Goal: Transaction & Acquisition: Purchase product/service

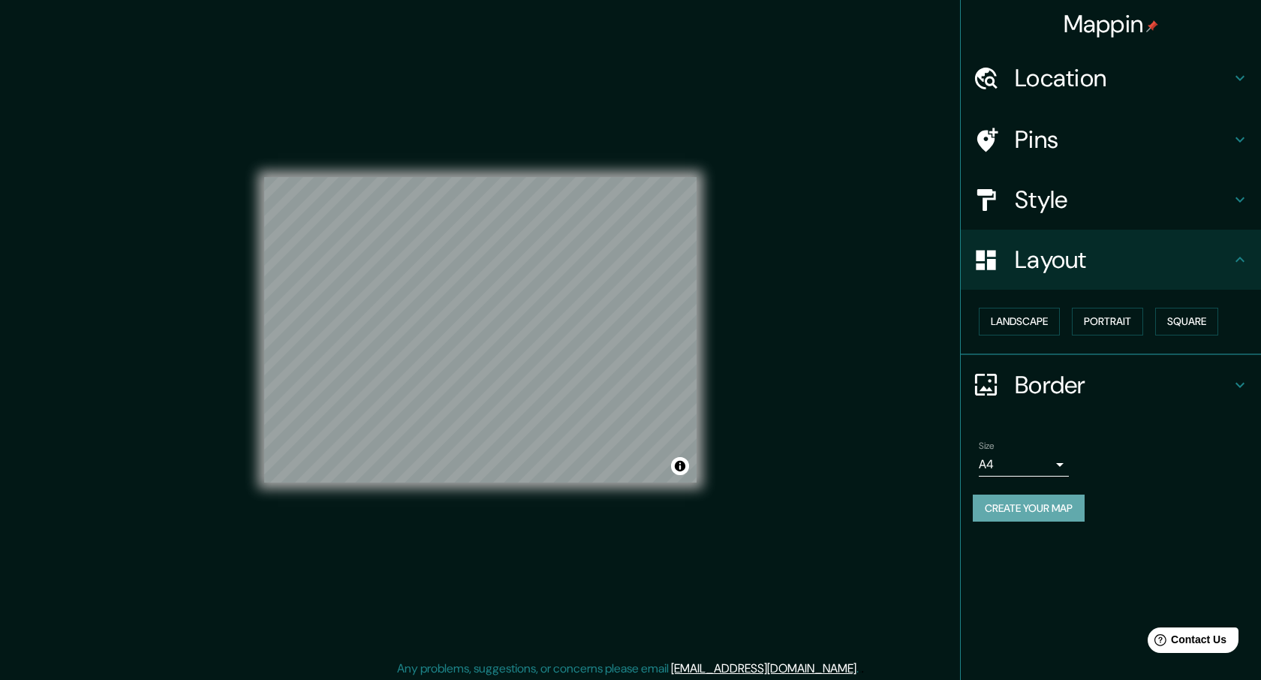
click at [1008, 516] on button "Create your map" at bounding box center [1029, 509] width 112 height 28
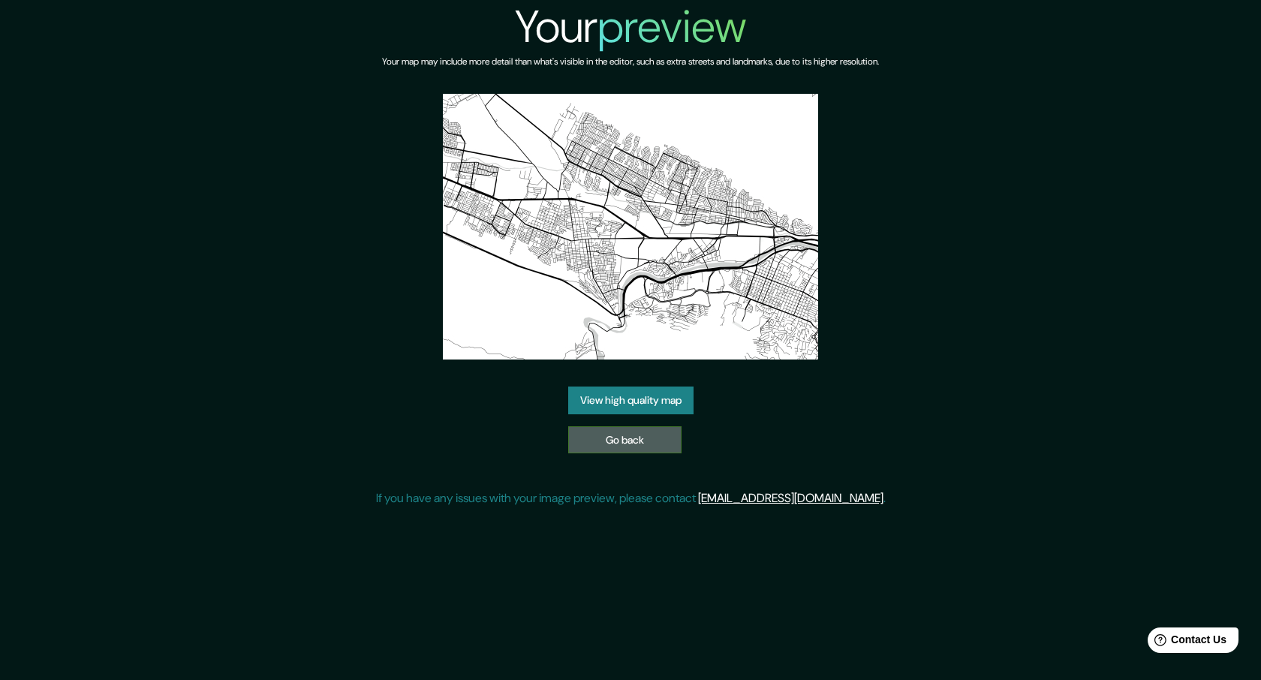
click at [647, 438] on link "Go back" at bounding box center [624, 440] width 113 height 28
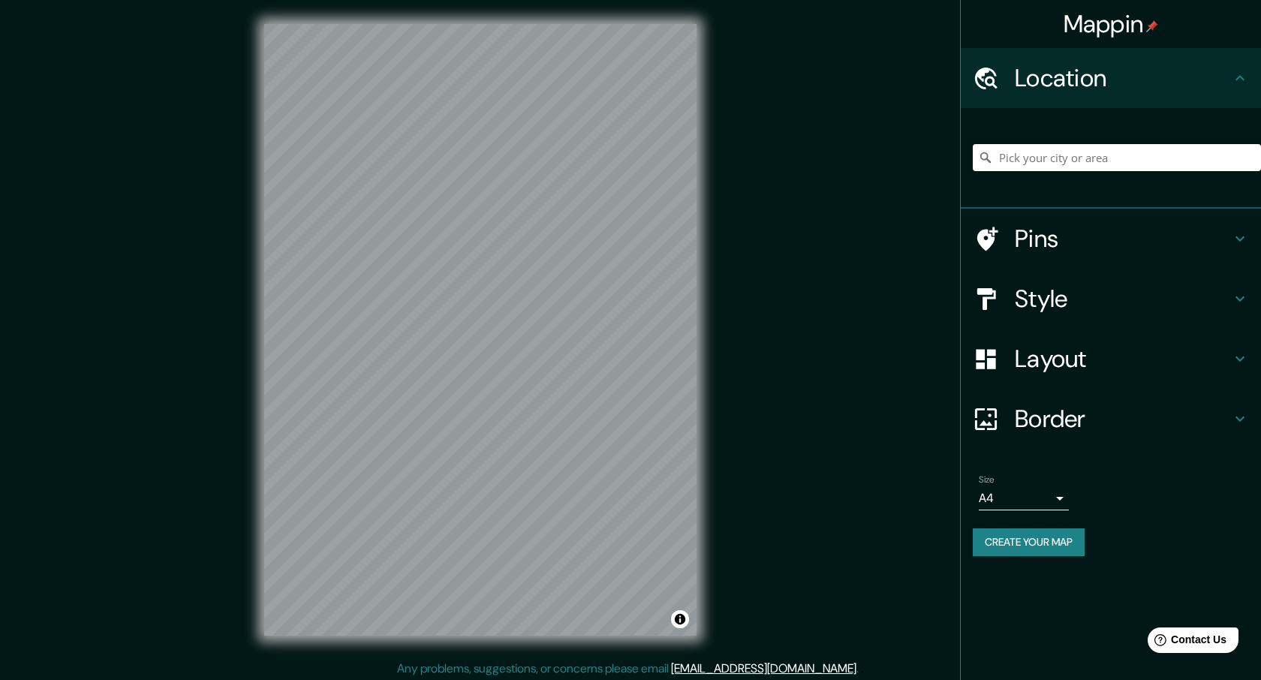
click at [1092, 303] on h4 "Style" at bounding box center [1123, 299] width 216 height 30
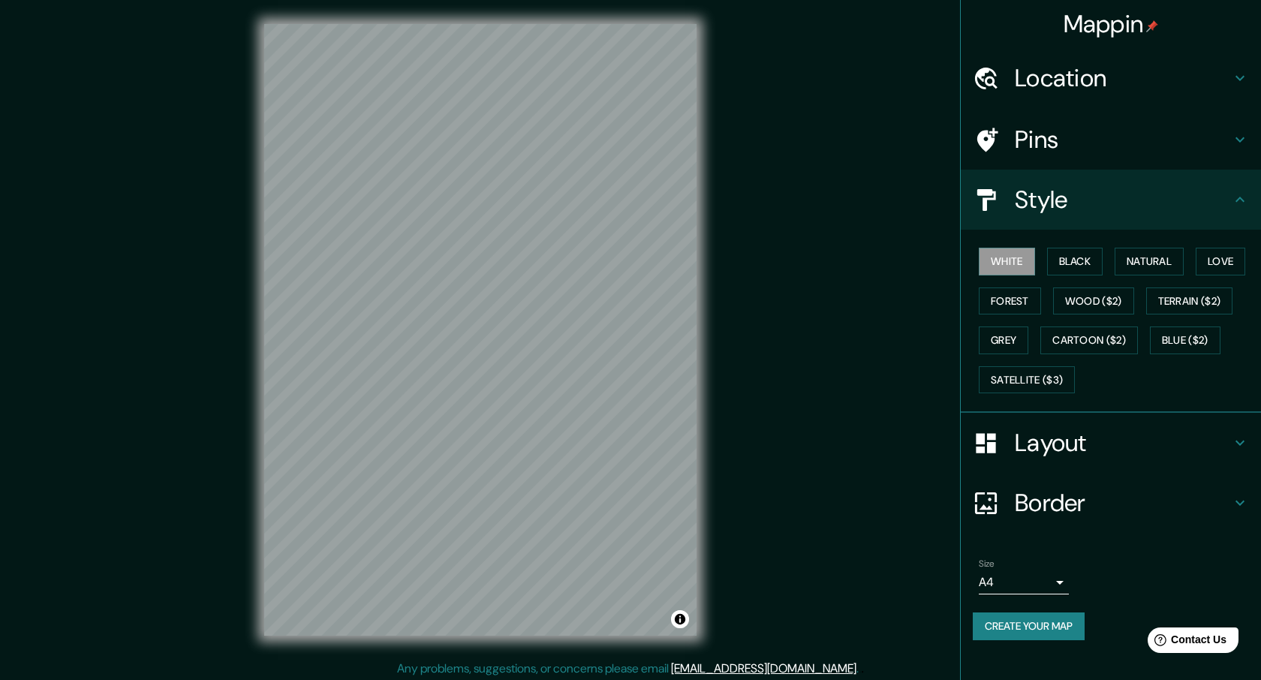
click at [209, 248] on div "Mappin Location Pins Style White Black Natural Love Forest Wood ($2) Terrain ($…" at bounding box center [630, 342] width 1261 height 684
click at [1173, 333] on button "Blue ($2)" at bounding box center [1185, 341] width 71 height 28
click at [1091, 256] on button "Black" at bounding box center [1075, 262] width 56 height 28
click at [1132, 255] on button "Natural" at bounding box center [1149, 262] width 69 height 28
click at [1216, 252] on button "Love" at bounding box center [1221, 262] width 50 height 28
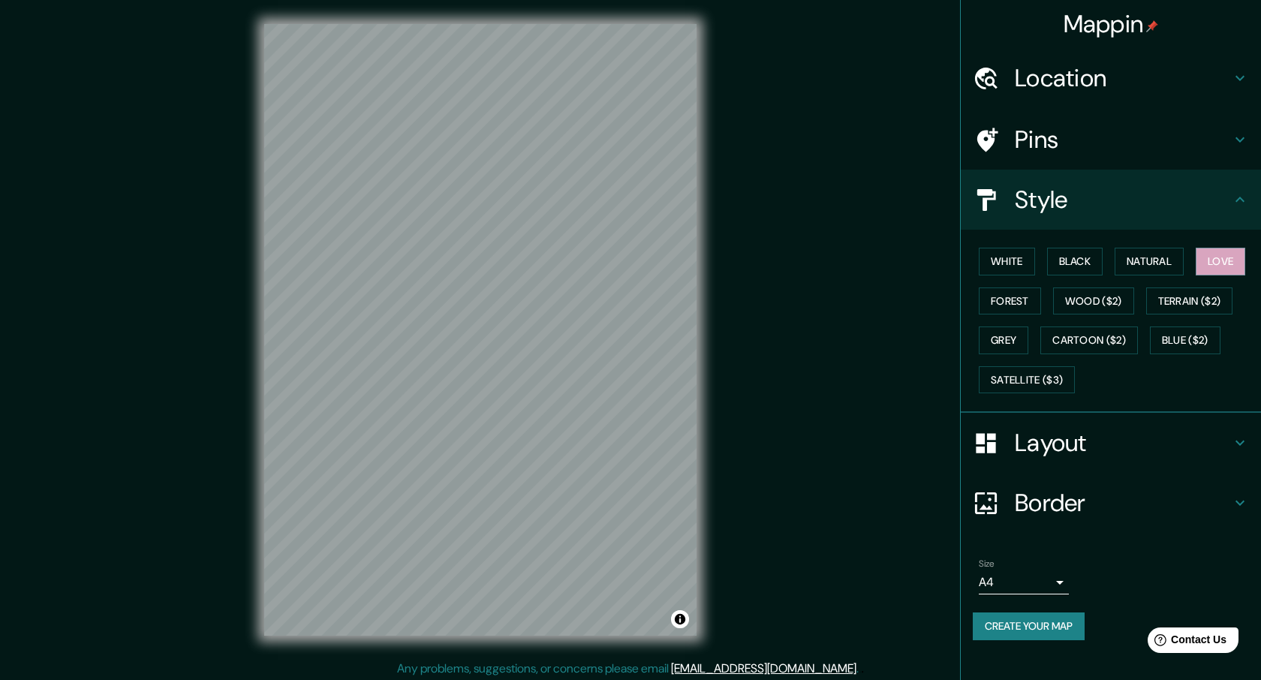
click at [1017, 286] on div "White Black Natural Love Forest Wood ($2) Terrain ($2) Grey Cartoon ($2) Blue (…" at bounding box center [1117, 321] width 288 height 158
click at [1022, 297] on button "Forest" at bounding box center [1010, 302] width 62 height 28
click at [991, 345] on button "Grey" at bounding box center [1004, 341] width 50 height 28
click at [1059, 251] on button "Black" at bounding box center [1075, 262] width 56 height 28
click at [1155, 256] on button "Natural" at bounding box center [1149, 262] width 69 height 28
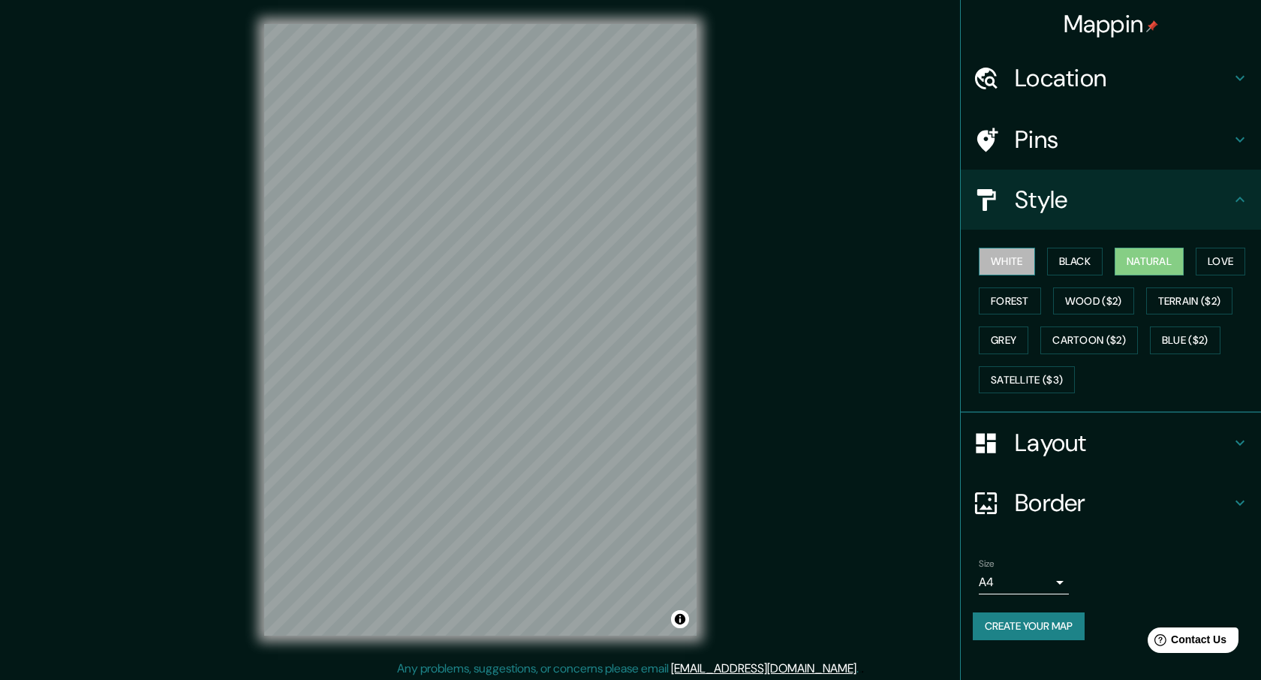
click at [1010, 258] on button "White" at bounding box center [1007, 262] width 56 height 28
click at [1162, 265] on button "Natural" at bounding box center [1149, 262] width 69 height 28
click at [1020, 264] on button "White" at bounding box center [1007, 262] width 56 height 28
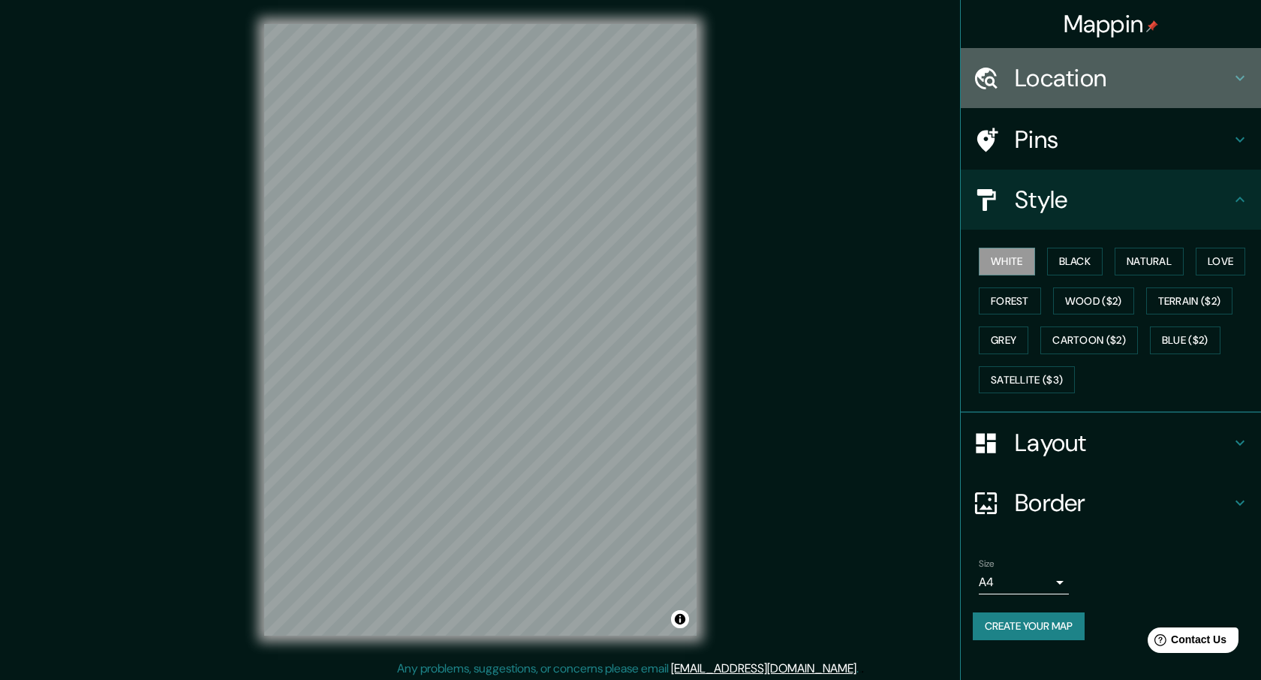
click at [1123, 83] on h4 "Location" at bounding box center [1123, 78] width 216 height 30
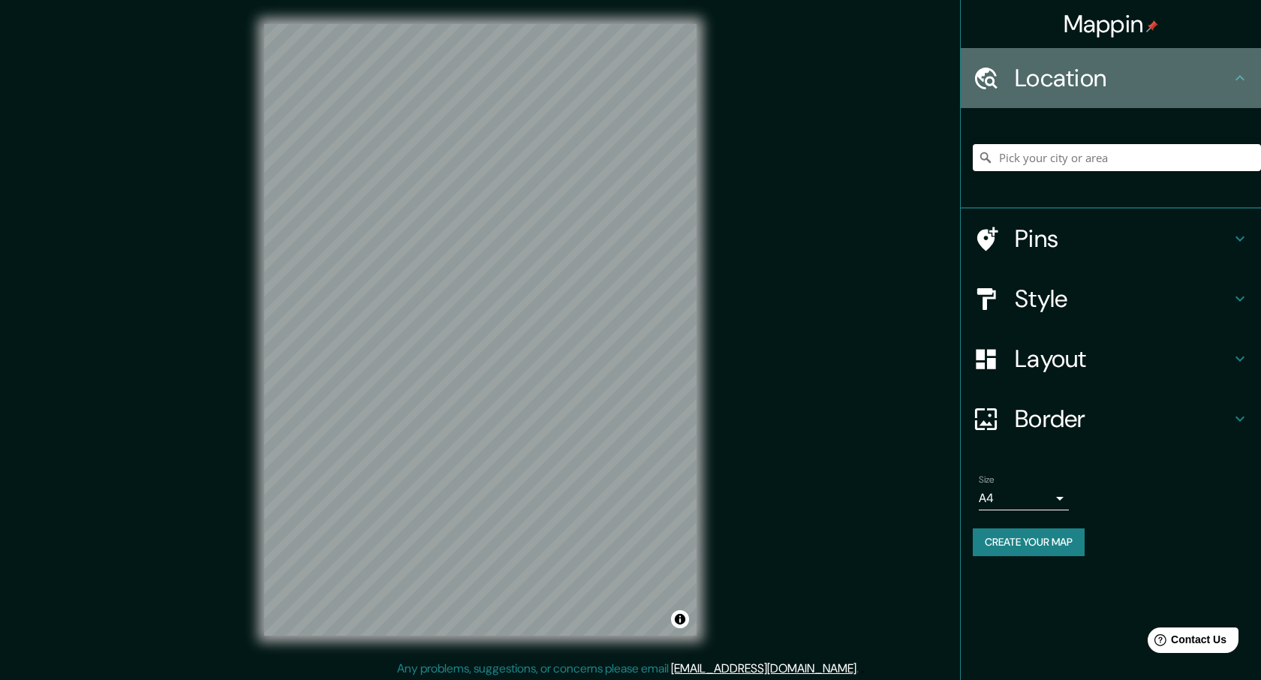
click at [1123, 83] on h4 "Location" at bounding box center [1123, 78] width 216 height 30
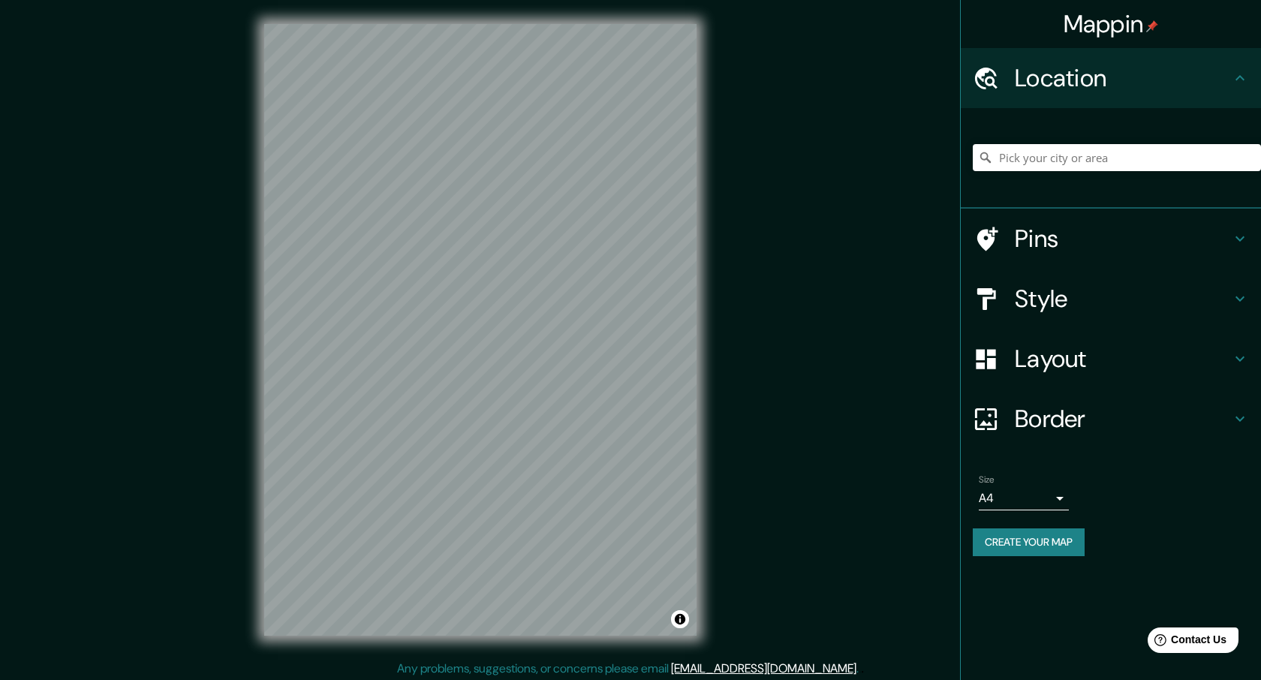
click at [1108, 228] on h4 "Pins" at bounding box center [1123, 239] width 216 height 30
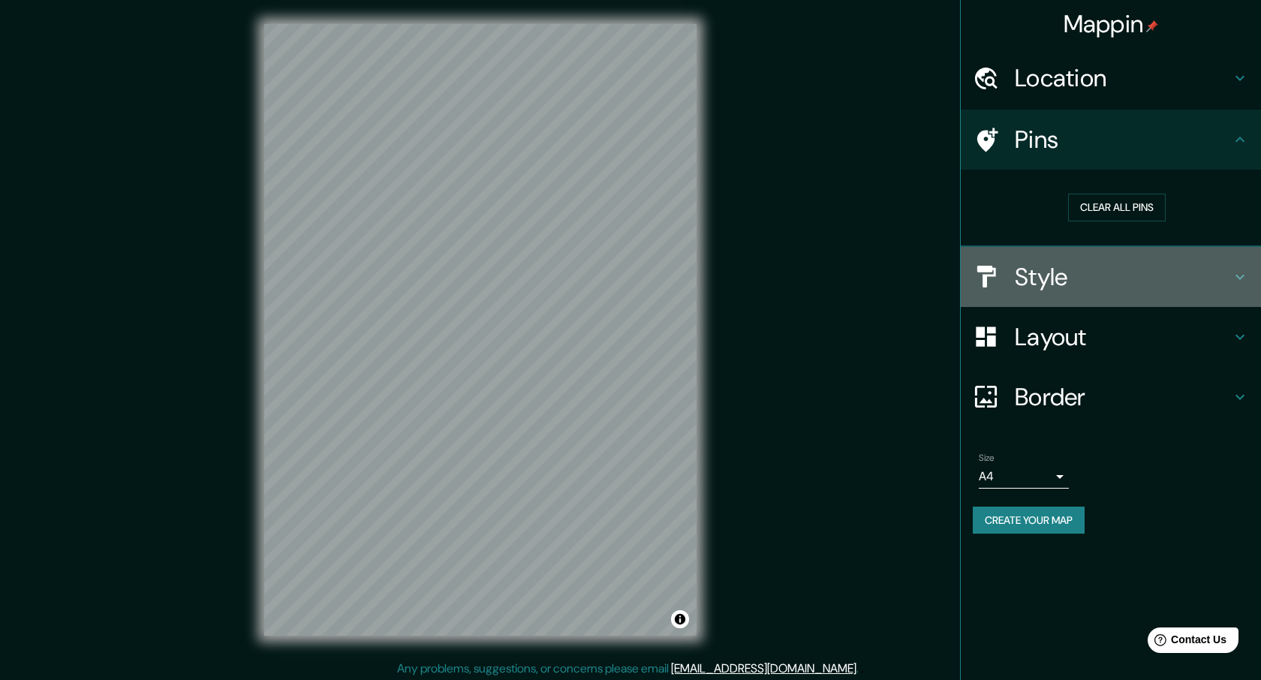
click at [1101, 278] on h4 "Style" at bounding box center [1123, 277] width 216 height 30
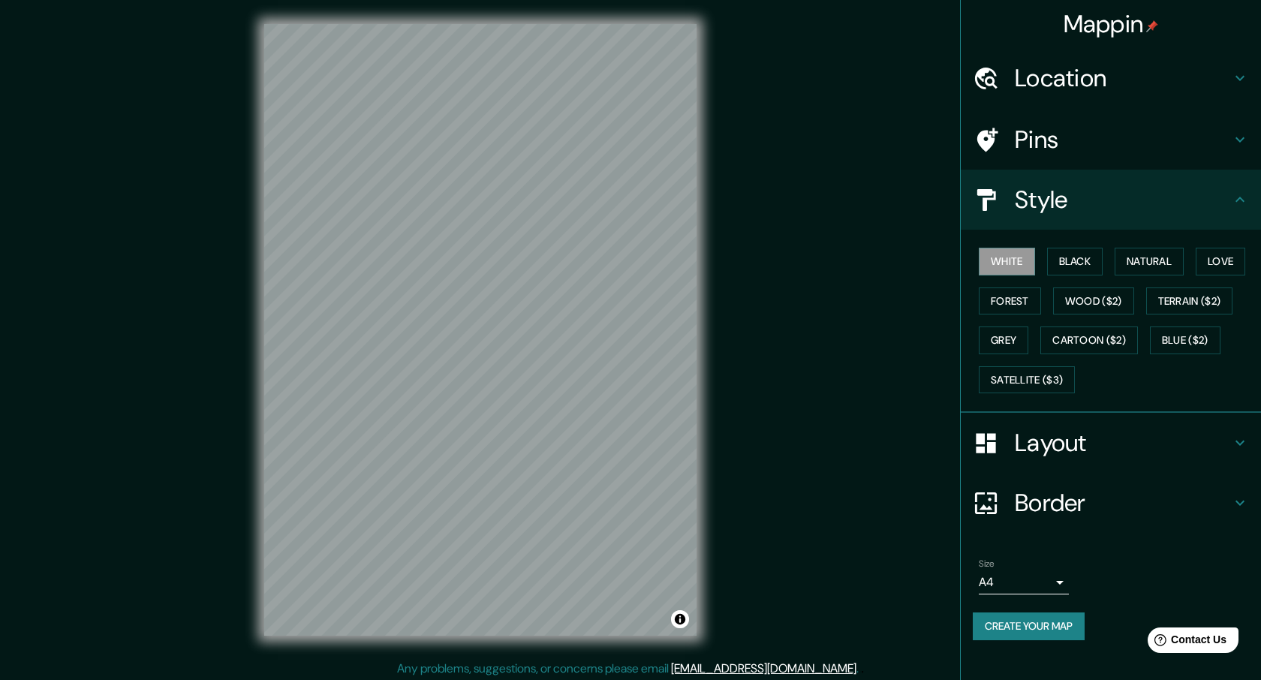
click at [1092, 429] on h4 "Layout" at bounding box center [1123, 443] width 216 height 30
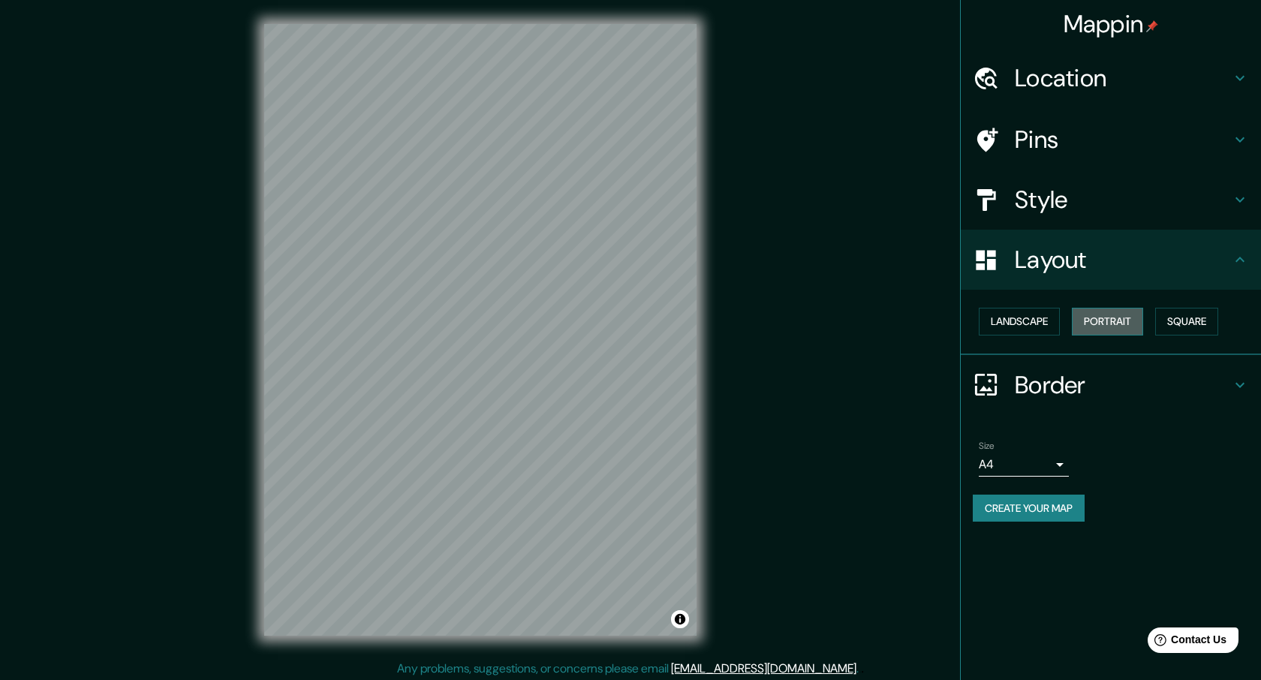
click at [1131, 323] on button "Portrait" at bounding box center [1107, 322] width 71 height 28
click at [1115, 327] on button "Portrait" at bounding box center [1107, 322] width 71 height 28
click at [1042, 321] on button "Landscape" at bounding box center [1019, 322] width 81 height 28
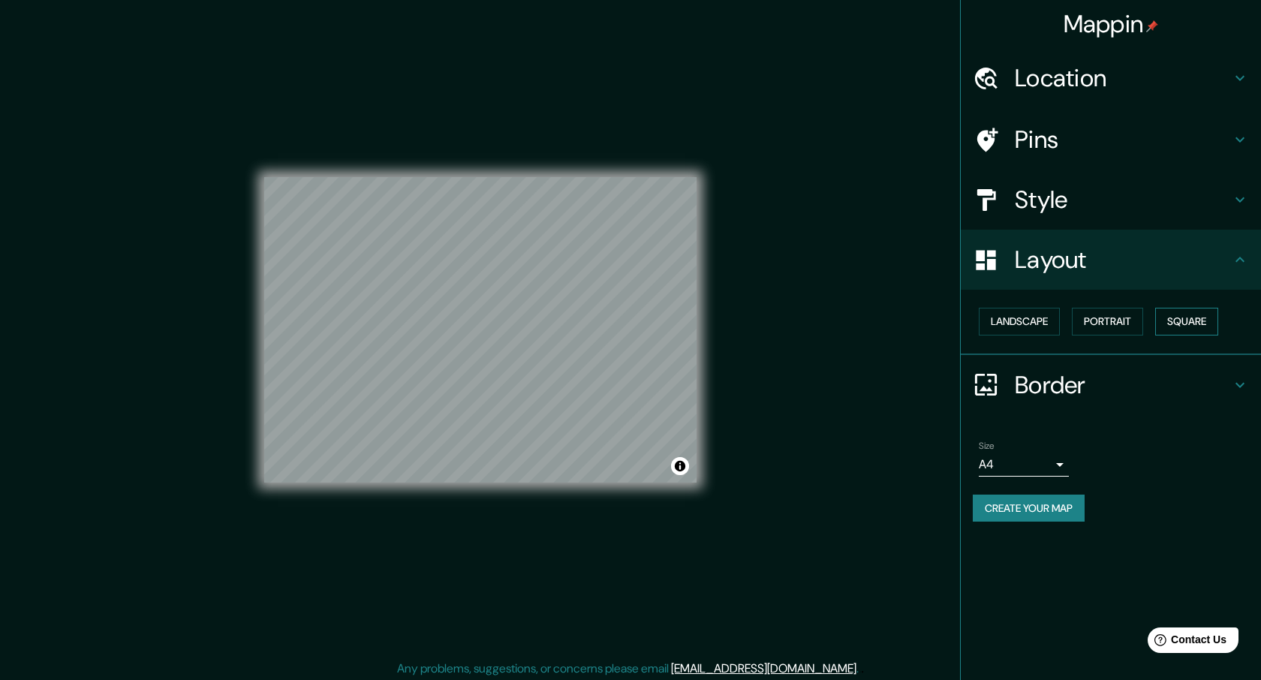
click at [1183, 323] on button "Square" at bounding box center [1186, 322] width 63 height 28
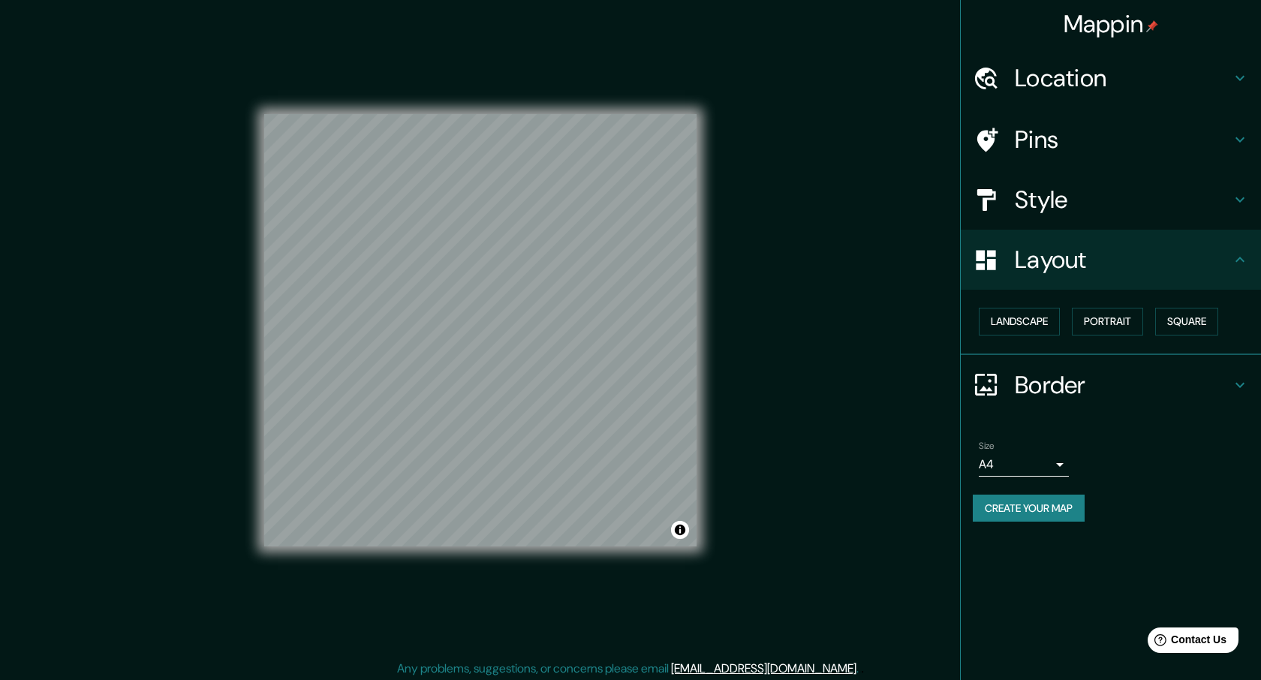
click at [1068, 185] on h4 "Style" at bounding box center [1123, 200] width 216 height 30
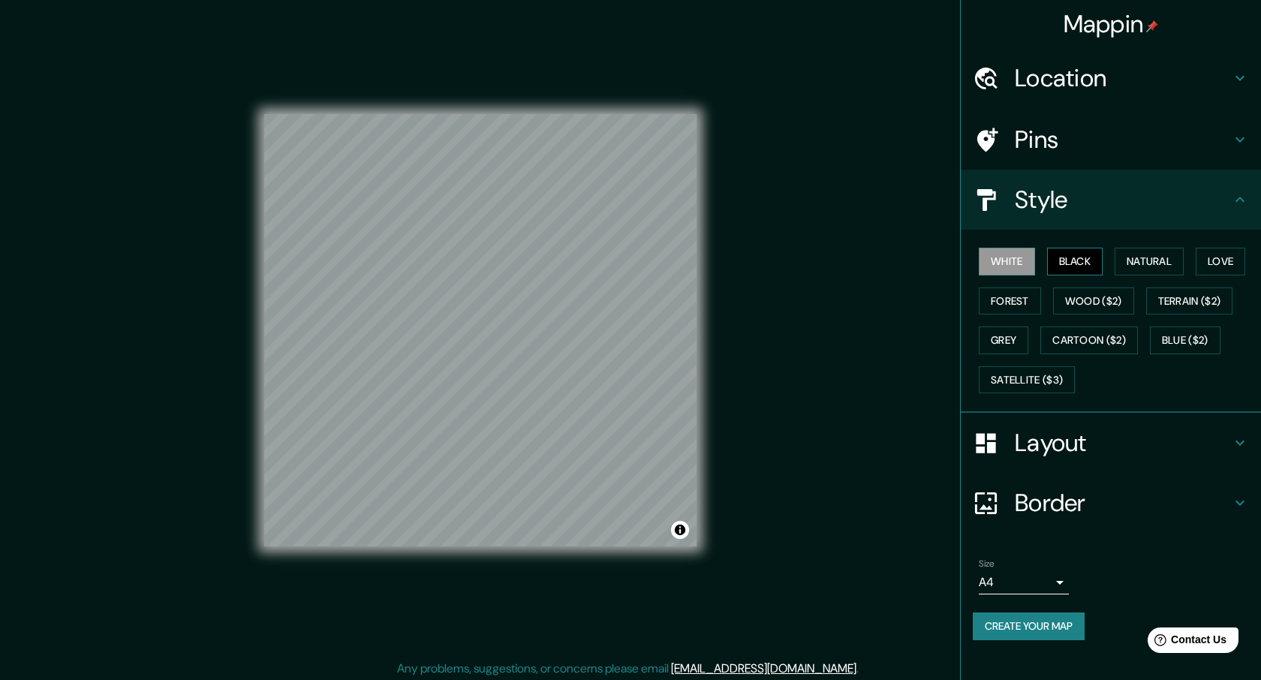
click at [1104, 255] on button "Black" at bounding box center [1075, 262] width 56 height 28
click at [1027, 251] on button "White" at bounding box center [1007, 262] width 56 height 28
click at [1152, 258] on button "Natural" at bounding box center [1149, 262] width 69 height 28
click at [1219, 259] on button "Love" at bounding box center [1221, 262] width 50 height 28
click at [1008, 258] on button "White" at bounding box center [1007, 262] width 56 height 28
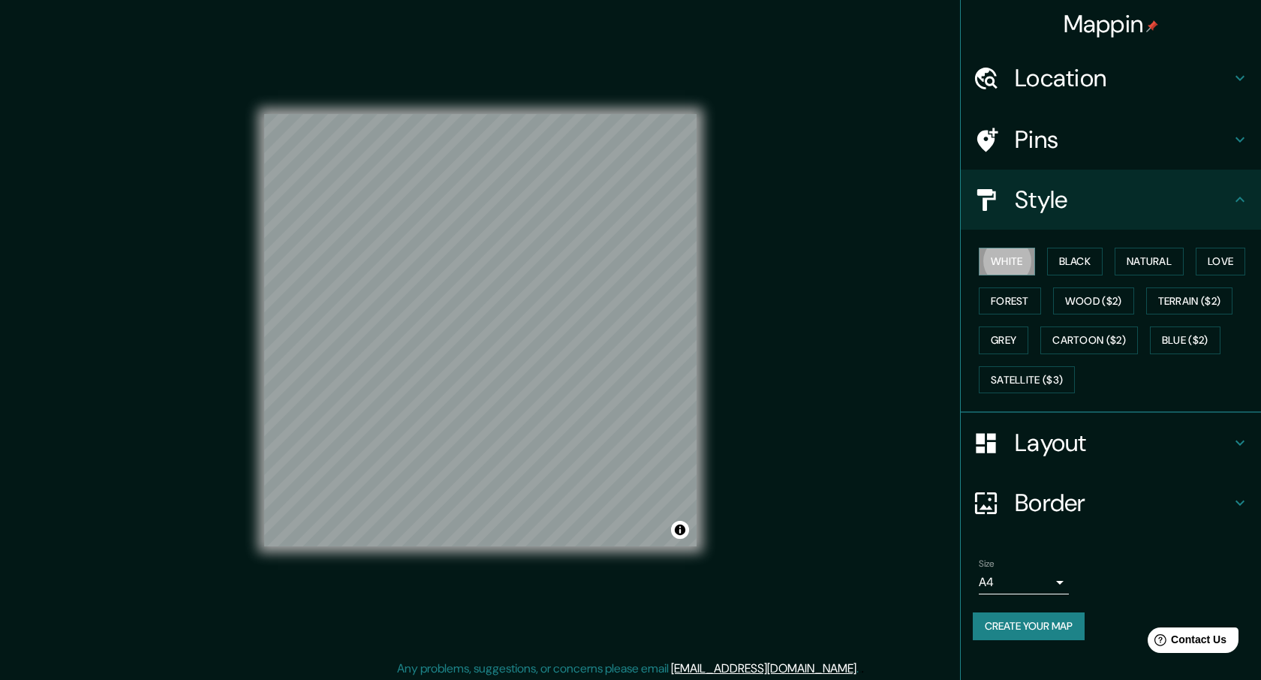
click at [1068, 622] on button "Create your map" at bounding box center [1029, 627] width 112 height 28
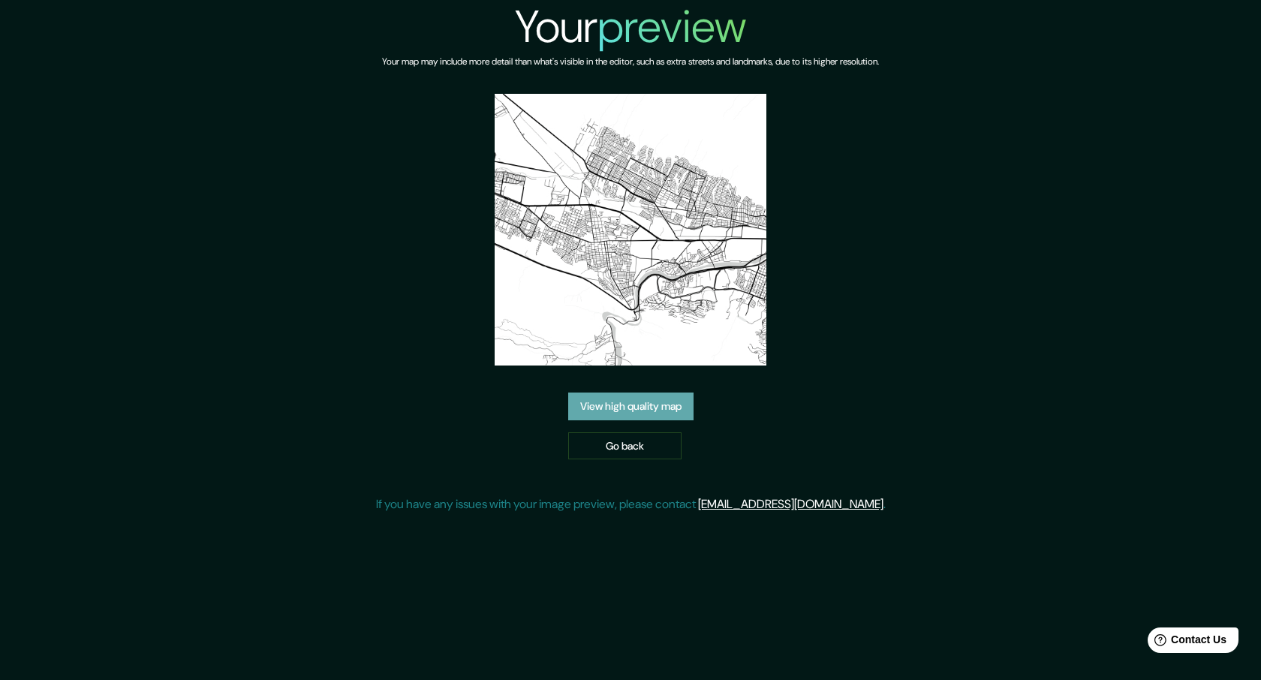
click at [652, 408] on link "View high quality map" at bounding box center [630, 407] width 125 height 28
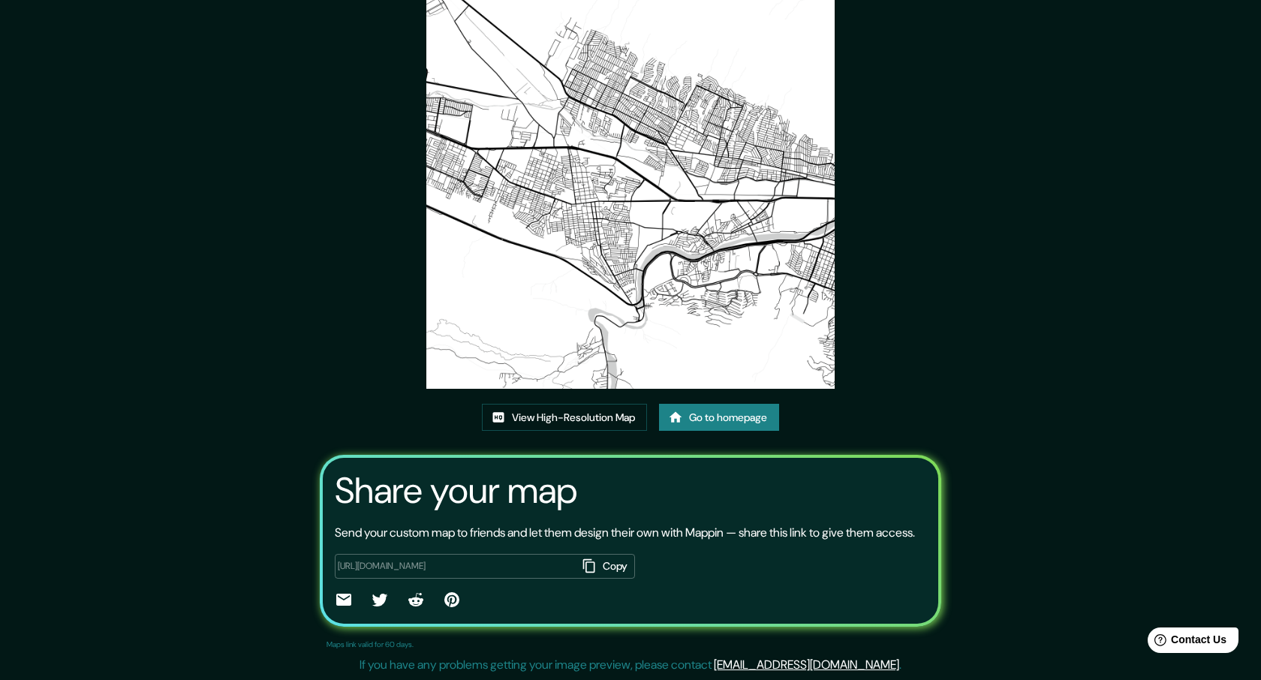
scroll to position [103, 0]
click at [568, 404] on link "View High-Resolution Map" at bounding box center [564, 418] width 165 height 28
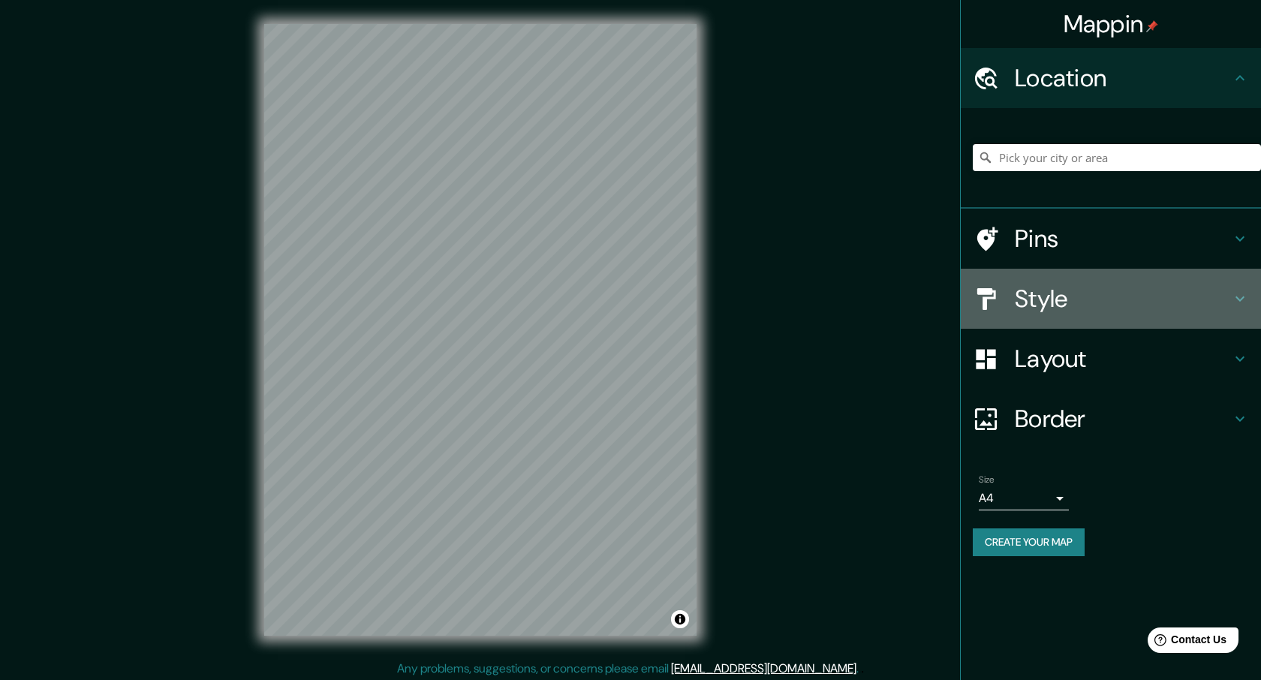
click at [1098, 293] on h4 "Style" at bounding box center [1123, 299] width 216 height 30
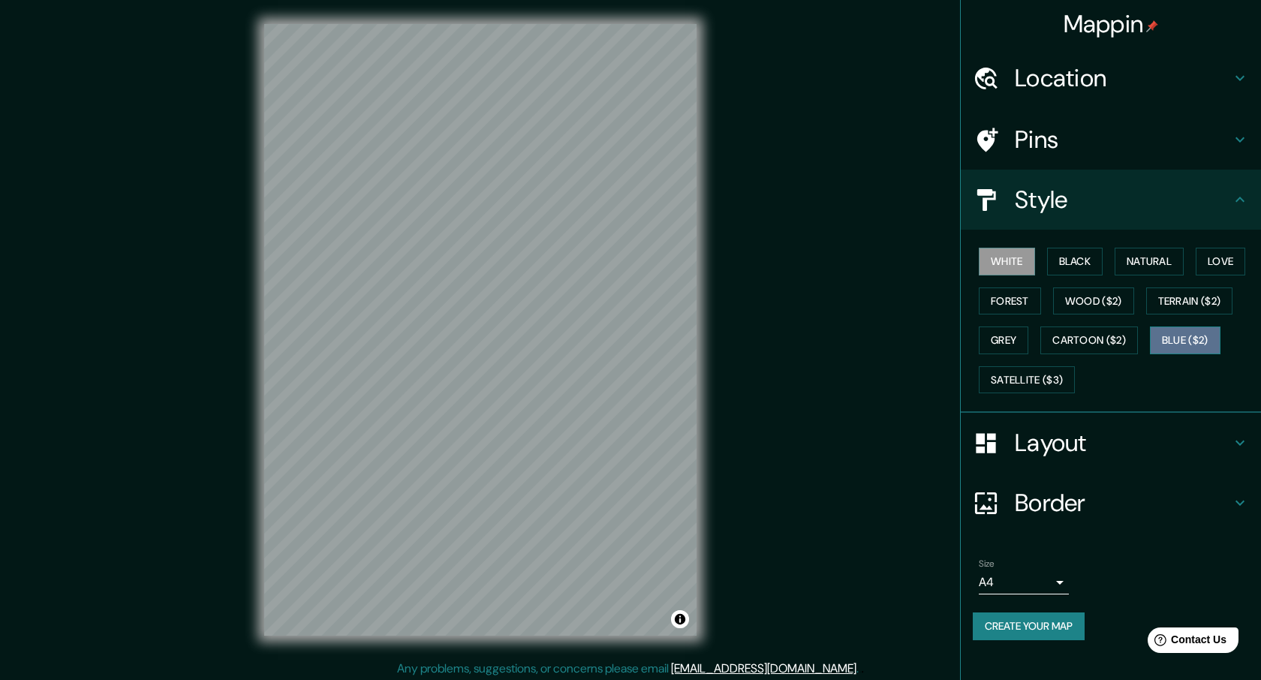
click at [1185, 343] on button "Blue ($2)" at bounding box center [1185, 341] width 71 height 28
click at [1185, 303] on button "Terrain ($2)" at bounding box center [1189, 302] width 87 height 28
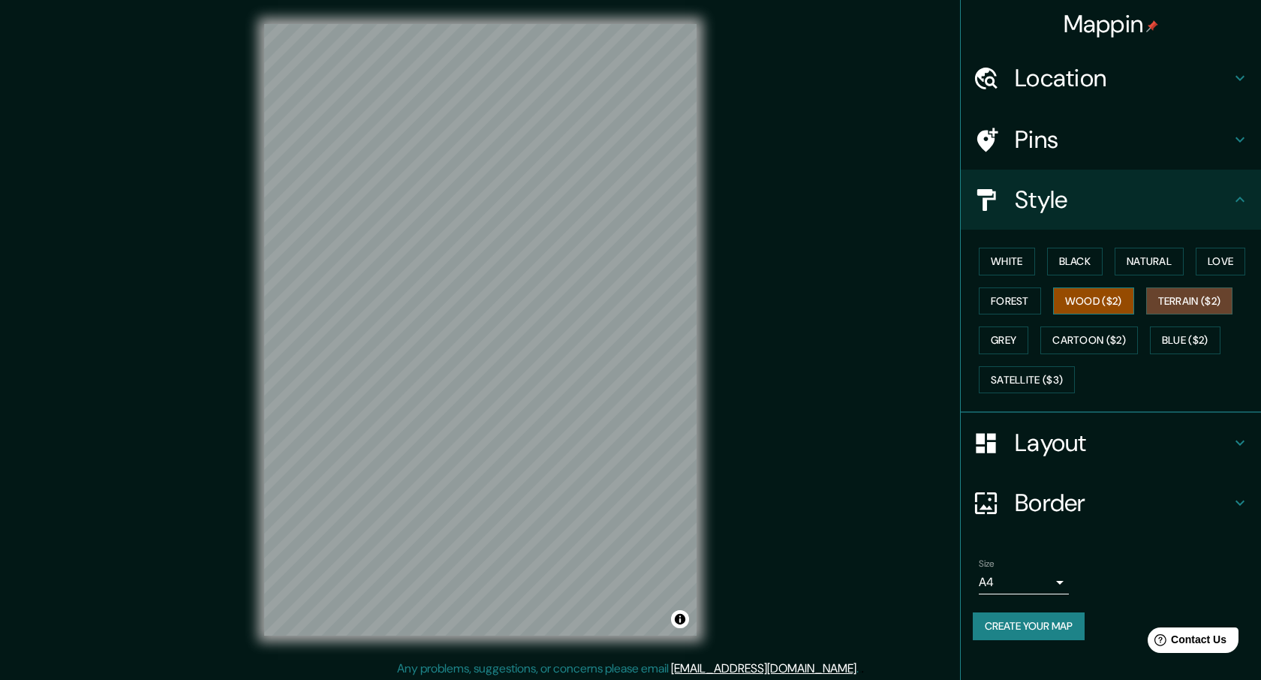
click at [1122, 296] on button "Wood ($2)" at bounding box center [1093, 302] width 81 height 28
click at [1034, 381] on button "Satellite ($3)" at bounding box center [1027, 380] width 96 height 28
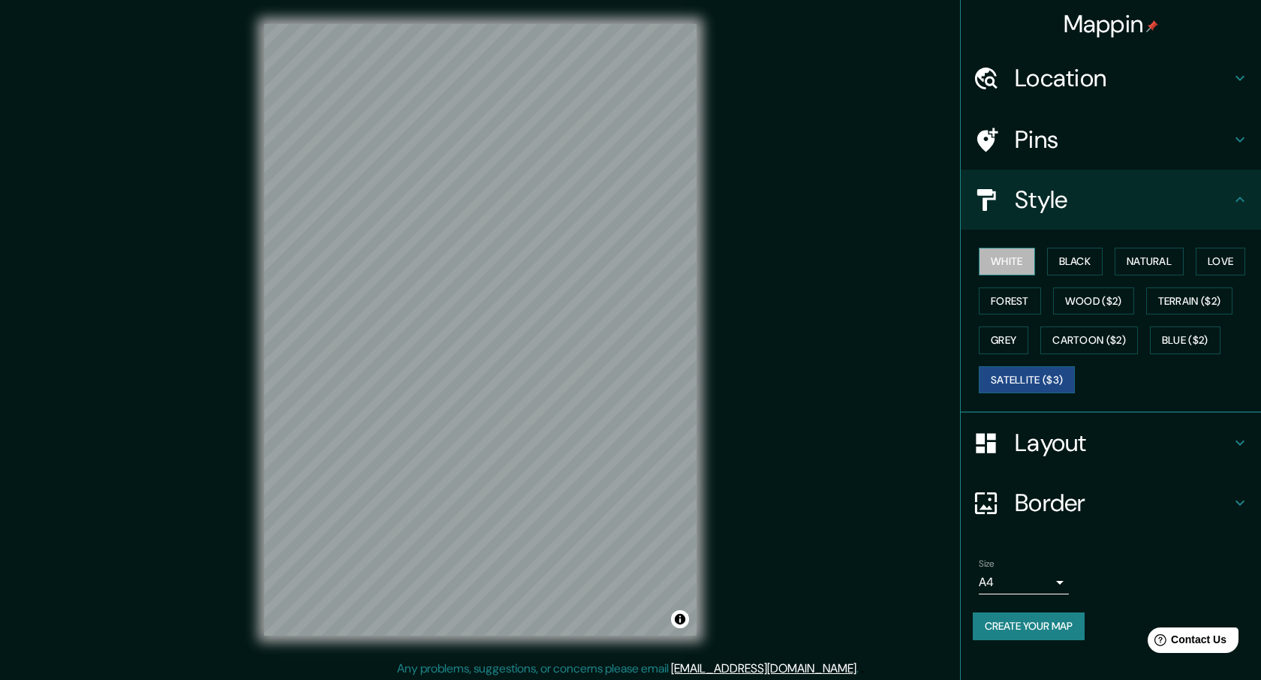
click at [1023, 262] on button "White" at bounding box center [1007, 262] width 56 height 28
click at [776, 417] on div "Mappin Location Pins Style White Black Natural Love Forest Wood ($2) Terrain ($…" at bounding box center [630, 342] width 1261 height 684
